Goal: Task Accomplishment & Management: Manage account settings

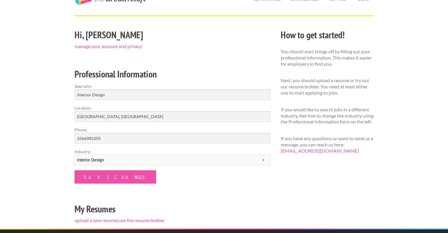
scroll to position [29, 0]
click at [98, 219] on link "upload a new resume" at bounding box center [95, 220] width 43 height 6
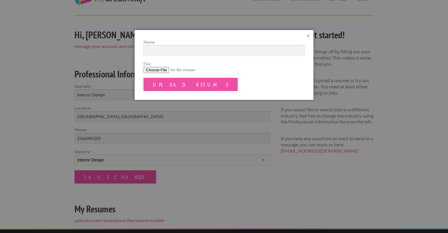
click at [152, 72] on input "File:" at bounding box center [223, 70] width 161 height 6
type input "C:\fakepath\Scott_Traller_Resume.pdf"
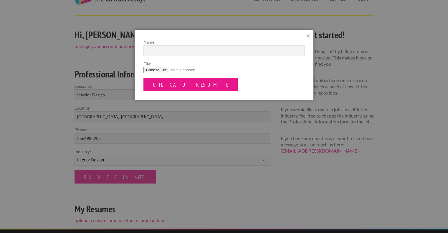
click at [172, 85] on input "Upload Resume" at bounding box center [190, 84] width 94 height 13
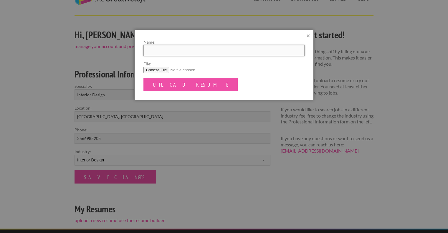
click at [184, 52] on input "Name:" at bounding box center [223, 50] width 161 height 11
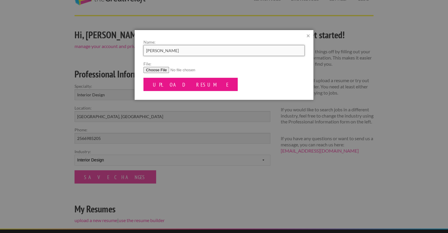
type input "Scott Traller_Resume"
click at [174, 88] on input "Upload Resume" at bounding box center [190, 84] width 94 height 13
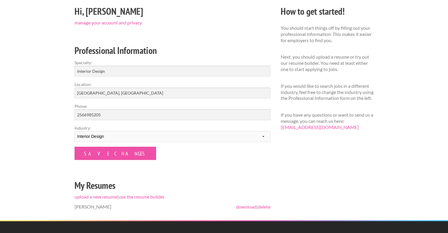
scroll to position [71, 0]
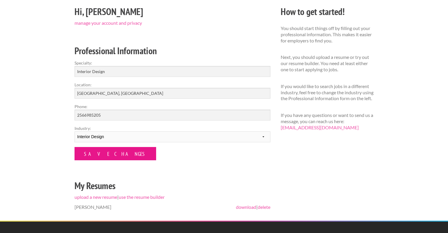
click at [114, 155] on input "Save Changes" at bounding box center [115, 153] width 82 height 13
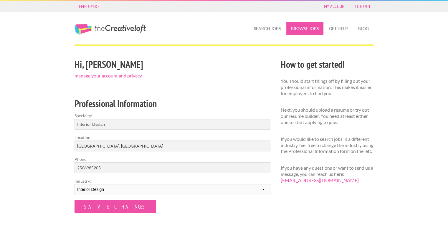
click at [298, 31] on link "Browse Jobs" at bounding box center [304, 29] width 37 height 14
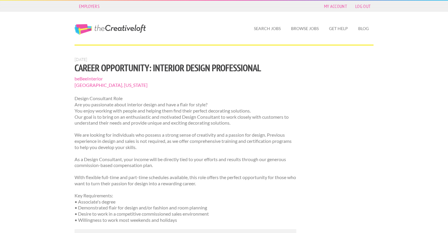
scroll to position [39, 0]
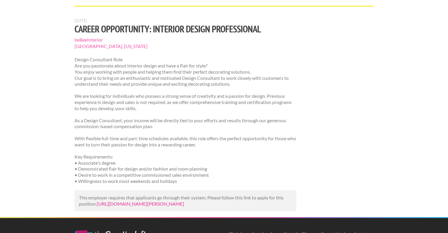
click at [168, 206] on link "https://us.bebee.com/job/c779e3d0ae9a86af7fcde9a20341d447?utm_campaign=google_j…" at bounding box center [140, 204] width 87 height 6
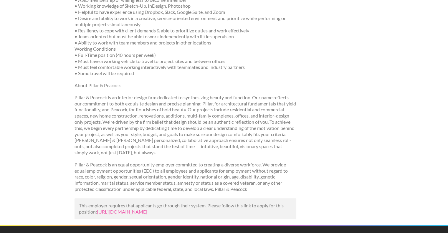
scroll to position [461, 0]
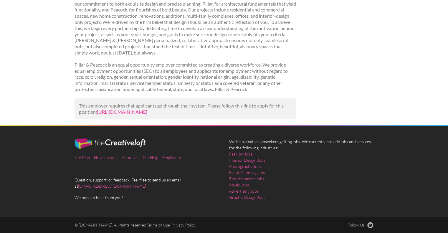
click at [147, 109] on link "[URL][DOMAIN_NAME]" at bounding box center [122, 112] width 50 height 6
click at [147, 113] on link "[URL][DOMAIN_NAME]" at bounding box center [122, 112] width 50 height 6
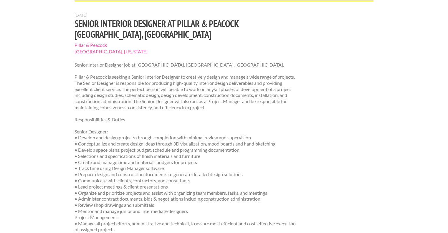
scroll to position [0, 0]
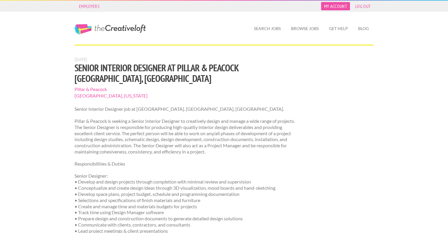
click at [339, 7] on link "My Account" at bounding box center [335, 6] width 29 height 8
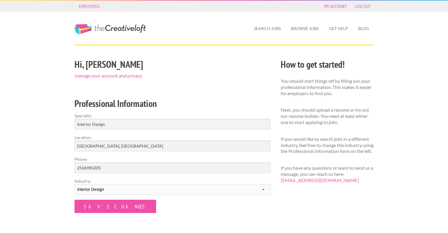
click at [337, 2] on div "Employers My Account Log Out" at bounding box center [223, 6] width 309 height 11
click at [336, 8] on link "My Account" at bounding box center [335, 6] width 29 height 8
click at [110, 26] on link "The Creative Loft" at bounding box center [109, 29] width 71 height 11
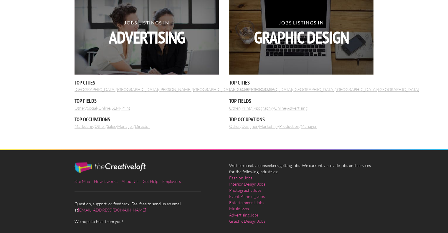
scroll to position [722, 0]
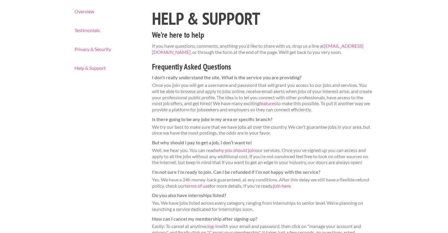
scroll to position [40, 0]
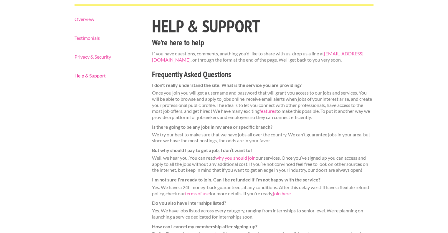
click at [98, 74] on link "Help & Support" at bounding box center [107, 75] width 67 height 5
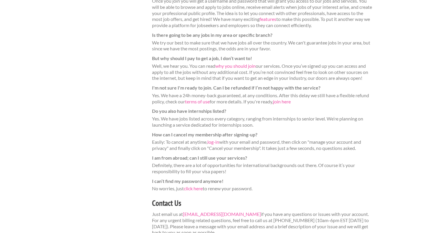
scroll to position [134, 0]
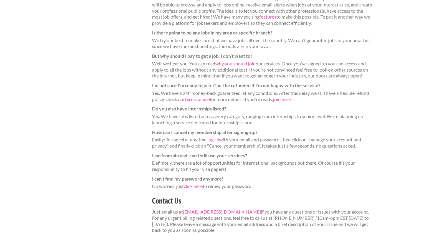
click at [203, 97] on link "terms of use" at bounding box center [197, 99] width 25 height 6
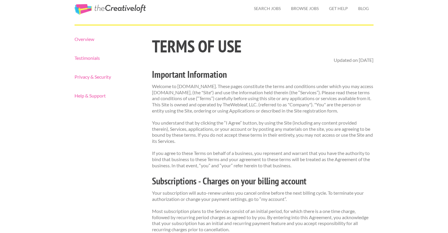
scroll to position [20, 0]
click at [104, 11] on link "The Creative Loft" at bounding box center [109, 9] width 71 height 11
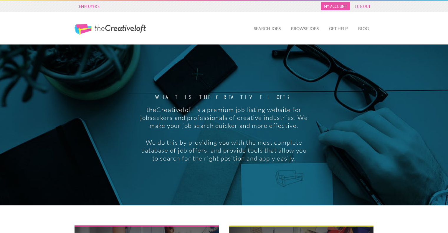
click at [340, 3] on link "My Account" at bounding box center [335, 6] width 29 height 8
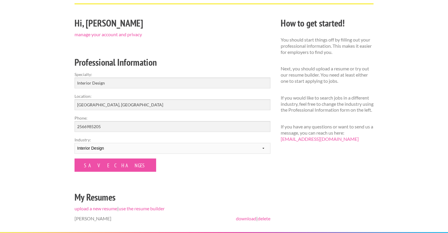
scroll to position [17, 0]
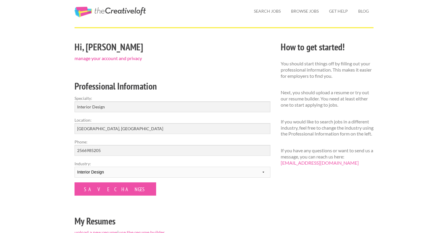
click at [124, 55] on div "Hi, [PERSON_NAME] manage your account and privacy" at bounding box center [172, 50] width 196 height 20
click at [123, 58] on link "manage your account and privacy" at bounding box center [107, 58] width 67 height 6
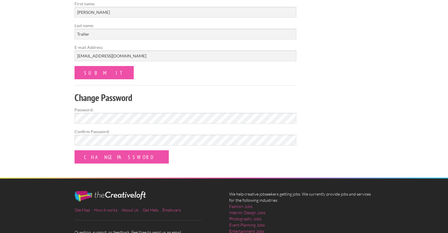
scroll to position [17, 0]
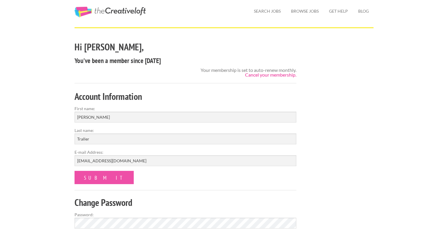
click at [267, 74] on link "Cancel your membership." at bounding box center [270, 75] width 51 height 6
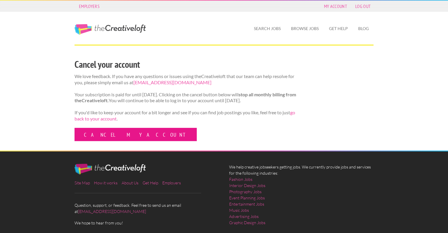
click at [104, 141] on link "Cancel my account" at bounding box center [135, 134] width 122 height 13
